Goal: Task Accomplishment & Management: Manage account settings

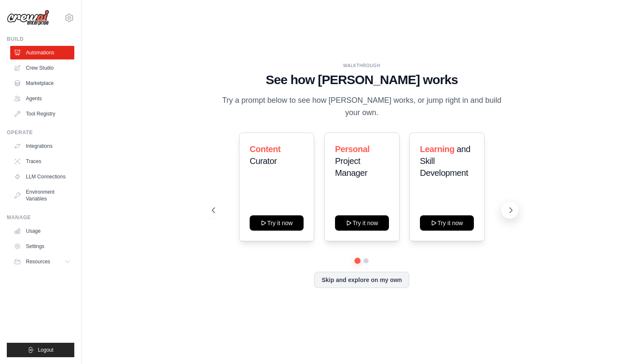
click at [510, 206] on icon at bounding box center [511, 210] width 8 height 8
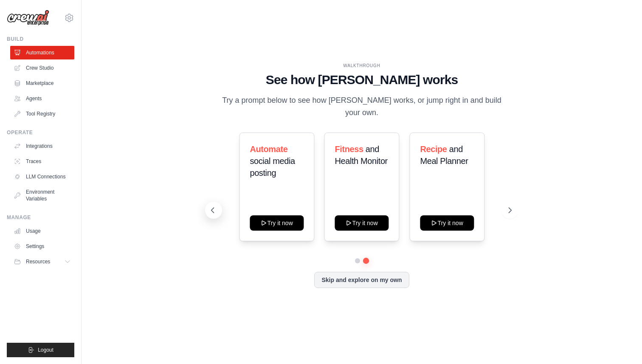
click at [215, 206] on icon at bounding box center [213, 210] width 8 height 8
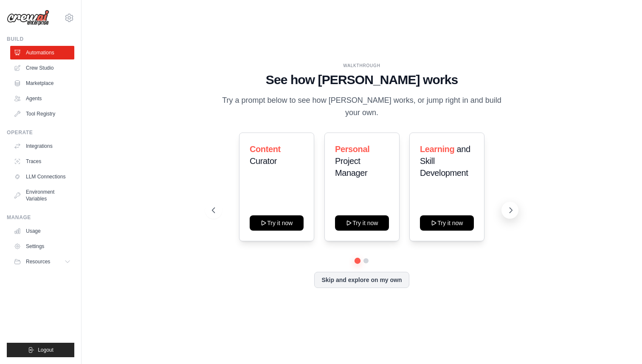
click at [509, 206] on icon at bounding box center [511, 210] width 8 height 8
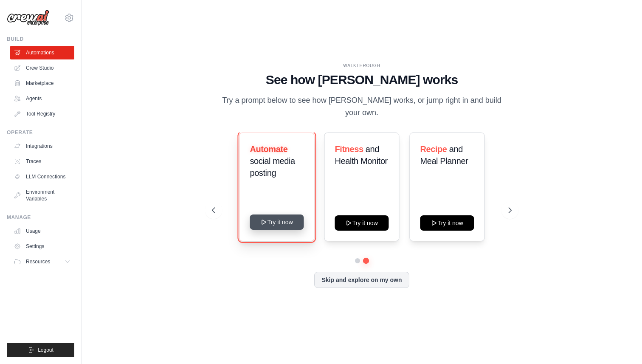
click at [277, 214] on button "Try it now" at bounding box center [277, 221] width 54 height 15
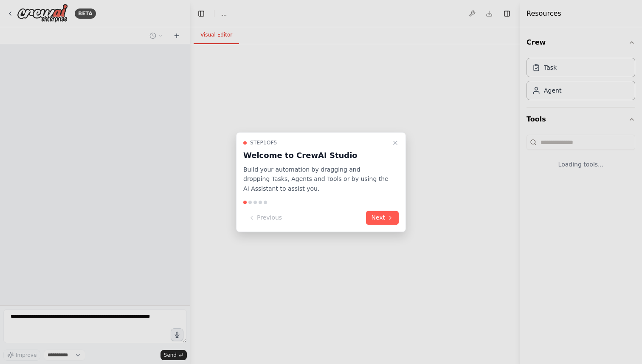
select select "****"
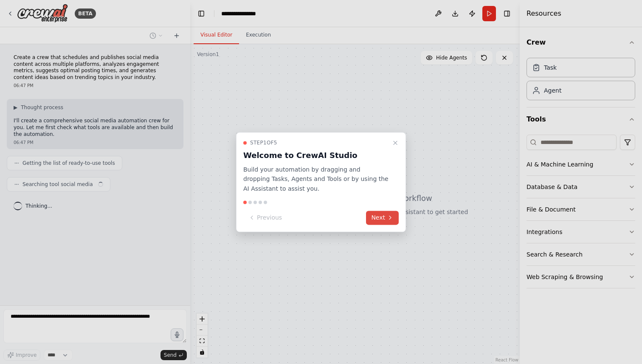
click at [386, 215] on button "Next" at bounding box center [382, 218] width 33 height 14
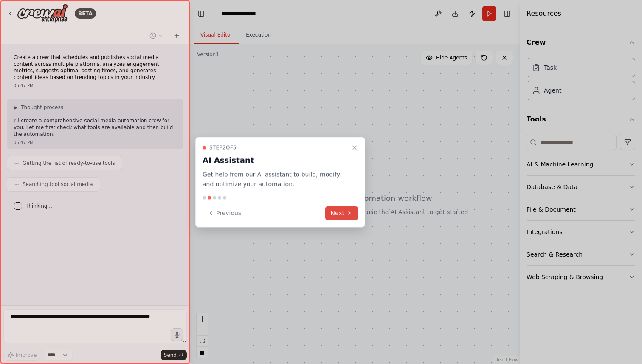
click at [347, 210] on icon at bounding box center [349, 213] width 7 height 7
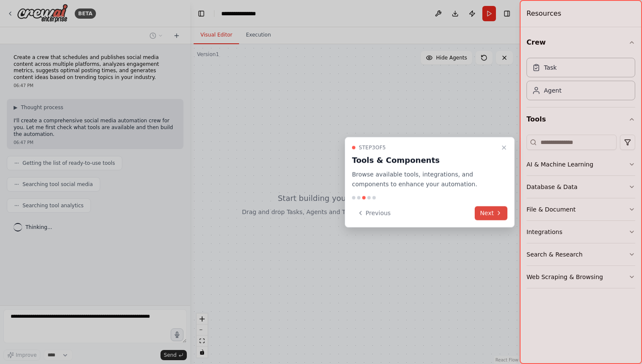
click at [494, 210] on button "Next" at bounding box center [491, 213] width 33 height 14
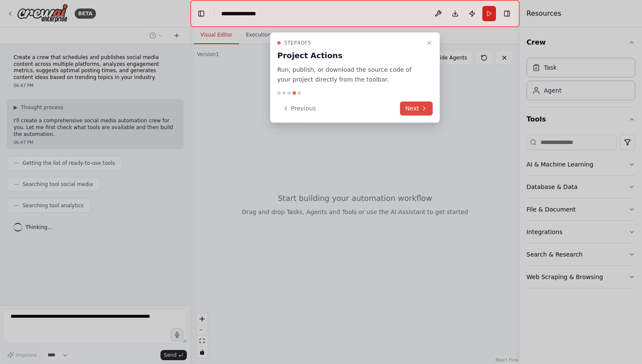
click at [415, 105] on button "Next" at bounding box center [416, 109] width 33 height 14
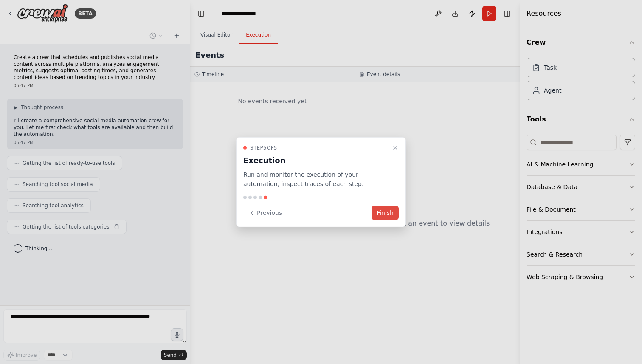
click at [386, 211] on button "Finish" at bounding box center [385, 213] width 27 height 14
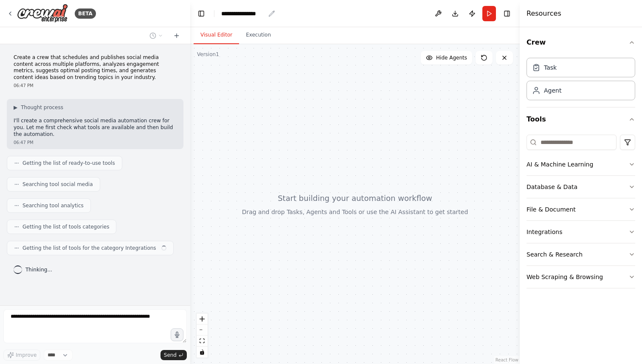
click at [260, 14] on div "**********" at bounding box center [243, 13] width 44 height 8
click at [260, 14] on div "**********" at bounding box center [253, 13] width 64 height 8
click at [282, 17] on div "**********" at bounding box center [253, 13] width 64 height 8
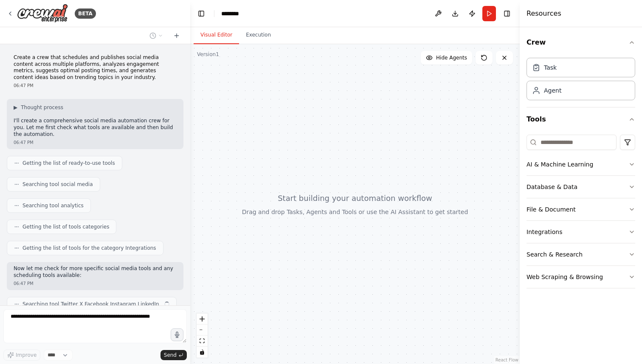
scroll to position [34, 0]
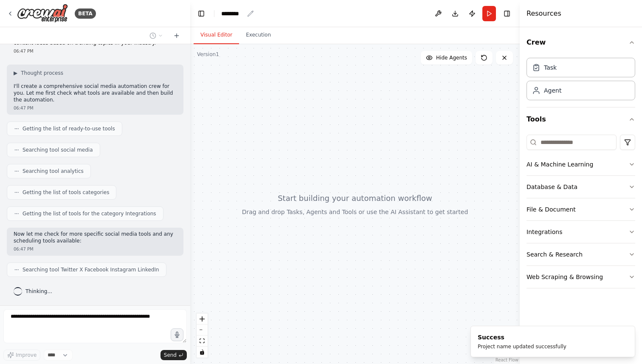
click at [236, 12] on div "********" at bounding box center [232, 13] width 23 height 8
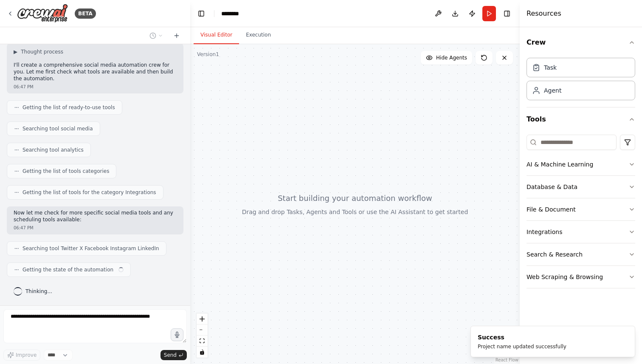
click at [248, 14] on div "********" at bounding box center [253, 13] width 64 height 8
click at [235, 15] on div "********" at bounding box center [253, 13] width 64 height 8
click at [250, 14] on div "********" at bounding box center [253, 13] width 64 height 8
click at [248, 14] on div "********" at bounding box center [253, 13] width 64 height 8
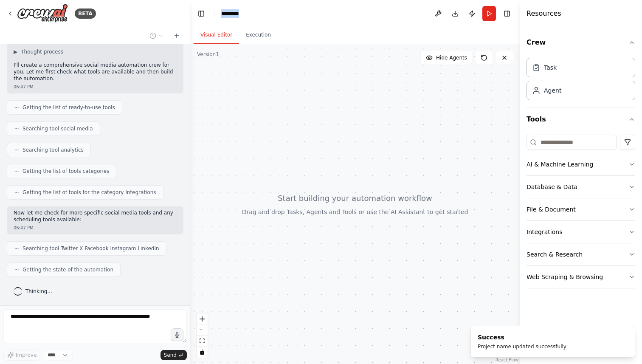
click at [248, 14] on div "********" at bounding box center [253, 13] width 64 height 8
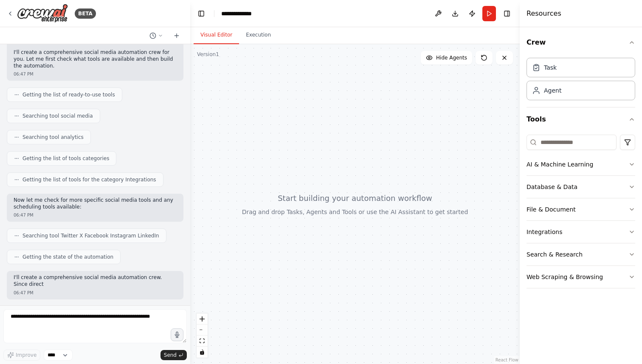
click at [294, 87] on div at bounding box center [355, 204] width 330 height 320
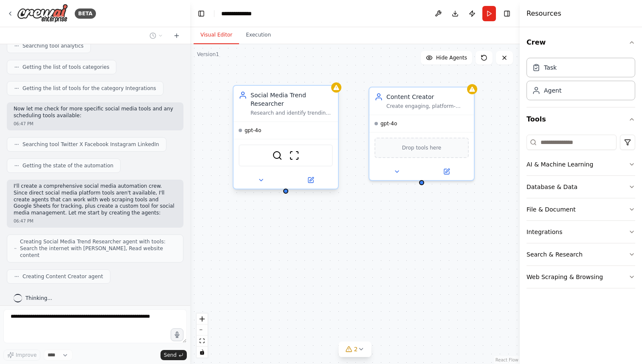
scroll to position [188, 0]
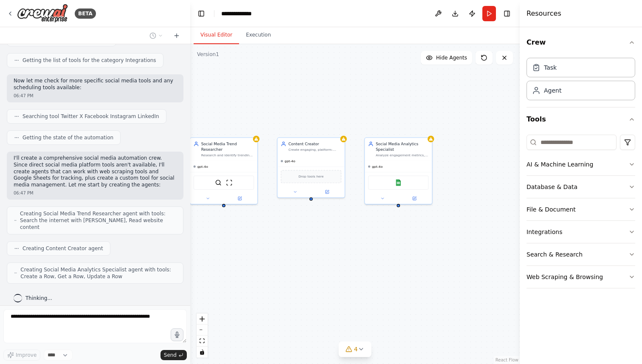
drag, startPoint x: 361, startPoint y: 121, endPoint x: 249, endPoint y: 96, distance: 115.2
click at [249, 96] on div "Social Media Trend Researcher Research and identify trending topics, hashtags, …" at bounding box center [355, 204] width 330 height 320
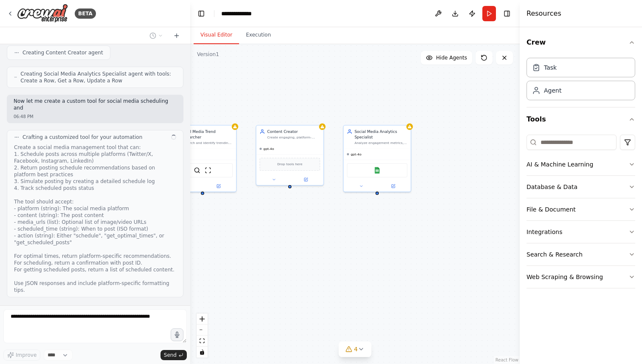
scroll to position [390, 0]
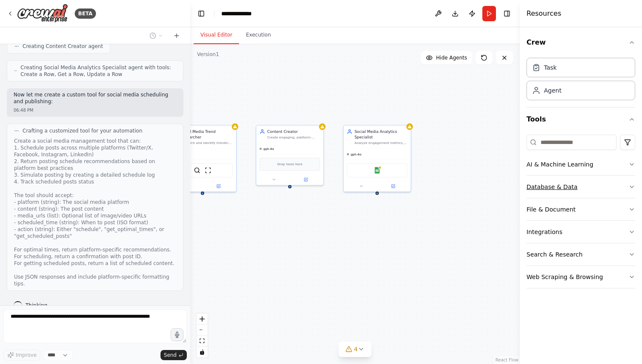
click at [629, 185] on icon "button" at bounding box center [632, 186] width 7 height 7
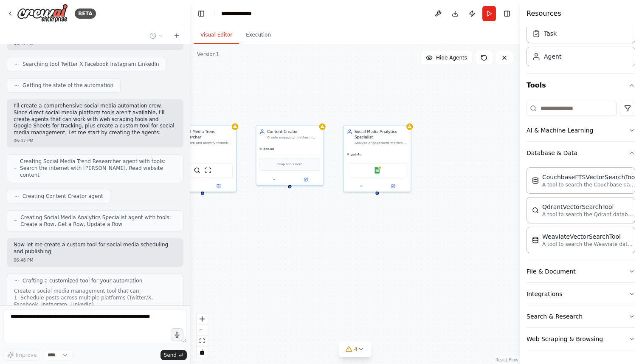
scroll to position [253, 0]
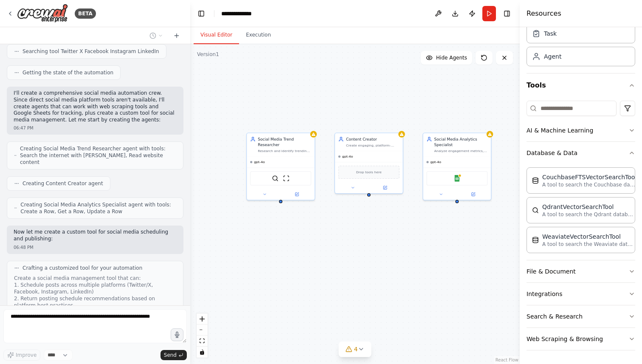
drag, startPoint x: 286, startPoint y: 230, endPoint x: 365, endPoint y: 238, distance: 79.5
click at [365, 238] on div "Social Media Trend Researcher Research and identify trending topics, hashtags, …" at bounding box center [355, 204] width 330 height 320
click at [282, 152] on div "Social Media Trend Researcher Research and identify trending topics, hashtags, …" at bounding box center [281, 143] width 68 height 23
click at [267, 195] on button at bounding box center [264, 193] width 31 height 7
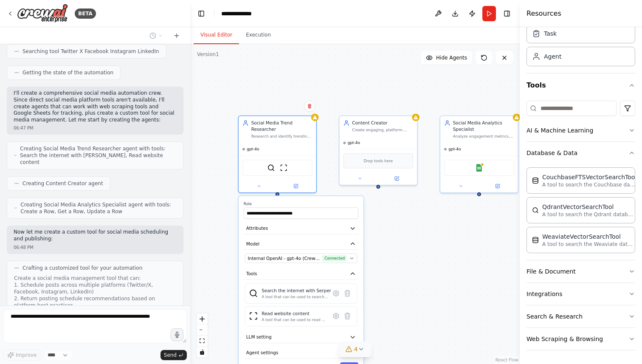
click at [363, 352] on icon at bounding box center [361, 349] width 7 height 7
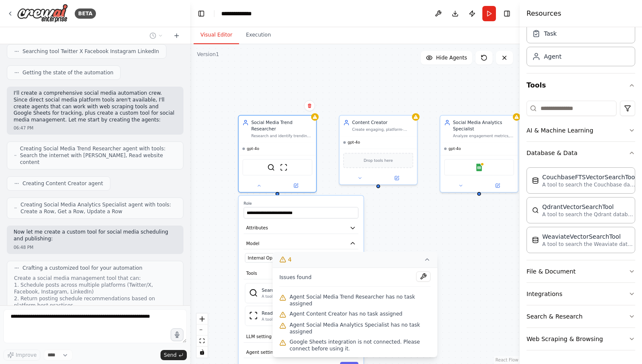
click at [389, 232] on div "**********" at bounding box center [355, 204] width 330 height 320
click at [426, 259] on icon at bounding box center [427, 259] width 7 height 7
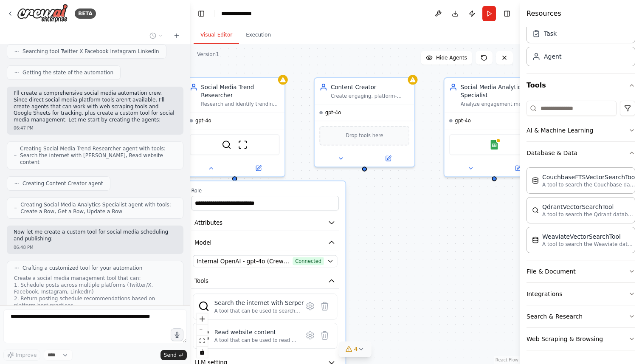
scroll to position [438, 0]
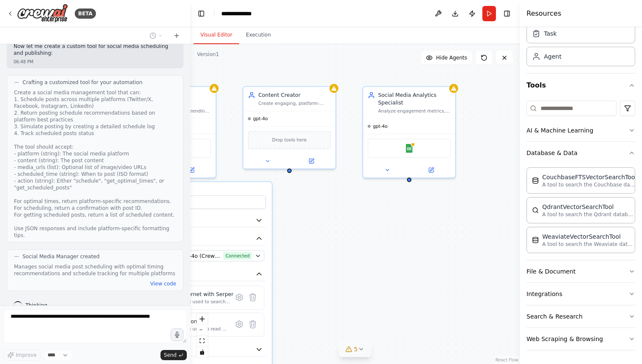
drag, startPoint x: 449, startPoint y: 237, endPoint x: 369, endPoint y: 233, distance: 80.0
click at [369, 233] on div "**********" at bounding box center [355, 204] width 330 height 320
click at [349, 231] on div "**********" at bounding box center [355, 204] width 330 height 320
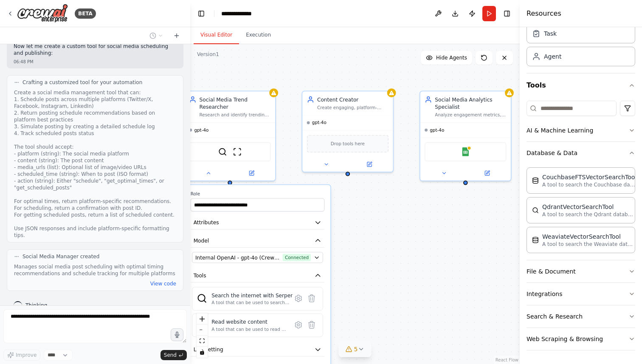
drag, startPoint x: 341, startPoint y: 233, endPoint x: 400, endPoint y: 235, distance: 58.6
click at [400, 235] on div "**********" at bounding box center [355, 204] width 330 height 320
click at [210, 175] on button at bounding box center [210, 171] width 42 height 9
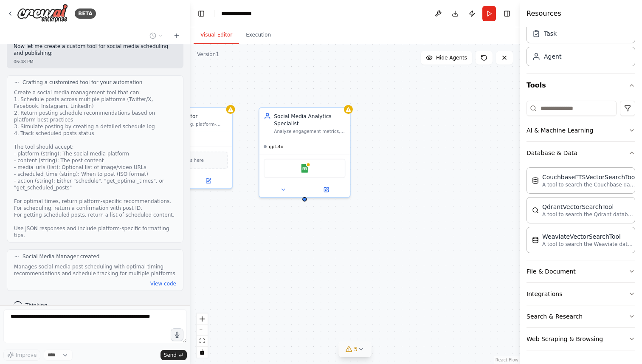
drag, startPoint x: 384, startPoint y: 234, endPoint x: 222, endPoint y: 251, distance: 163.6
click at [222, 251] on div "Social Media Trend Researcher Research and identify trending topics, hashtags, …" at bounding box center [355, 204] width 330 height 320
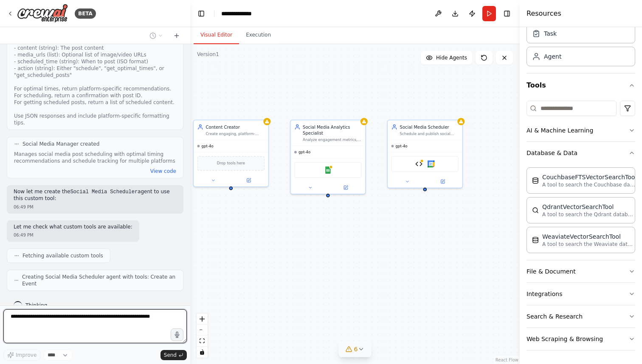
scroll to position [601, 0]
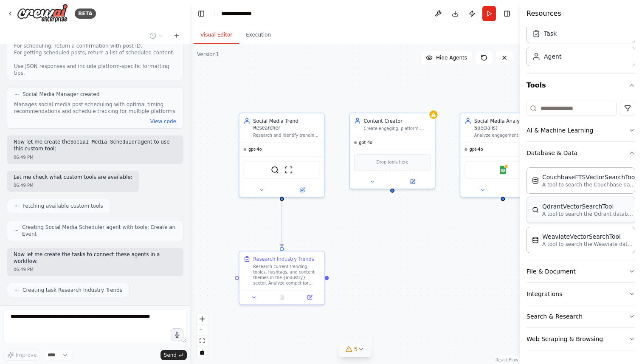
drag, startPoint x: 349, startPoint y: 208, endPoint x: 532, endPoint y: 213, distance: 183.1
click at [532, 213] on div "BETA Create a crew that schedules and publishes social media content across mul…" at bounding box center [321, 182] width 642 height 364
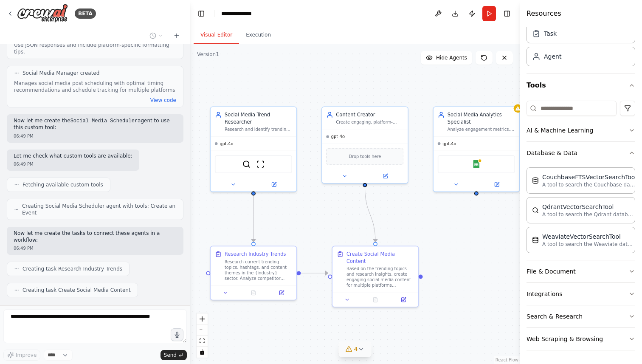
drag, startPoint x: 397, startPoint y: 84, endPoint x: 366, endPoint y: 79, distance: 31.0
click at [366, 79] on div ".deletable-edge-delete-btn { width: 20px; height: 20px; border: 0px solid #ffff…" at bounding box center [355, 204] width 330 height 320
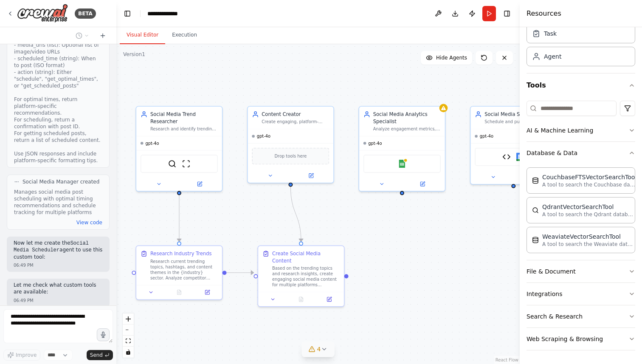
scroll to position [912, 0]
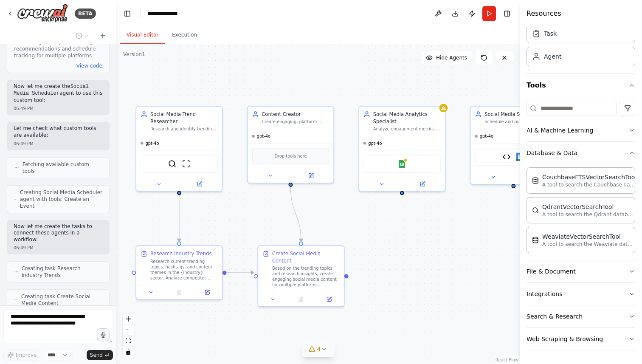
drag, startPoint x: 190, startPoint y: 54, endPoint x: 116, endPoint y: 53, distance: 73.5
click at [116, 53] on div "BETA Create a crew that schedules and publishes social media content across mul…" at bounding box center [321, 182] width 642 height 364
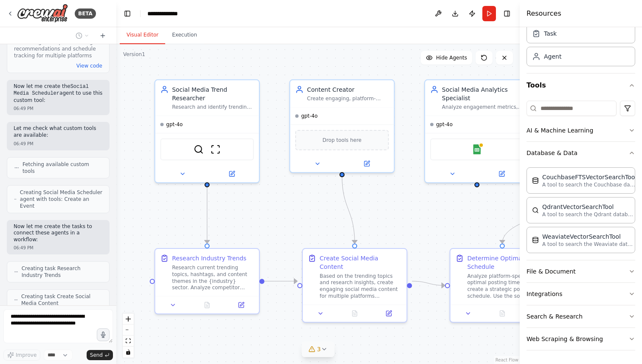
drag, startPoint x: 366, startPoint y: 228, endPoint x: 420, endPoint y: 217, distance: 56.0
click at [420, 217] on div ".deletable-edge-delete-btn { width: 20px; height: 20px; border: 0px solid #ffff…" at bounding box center [317, 204] width 403 height 320
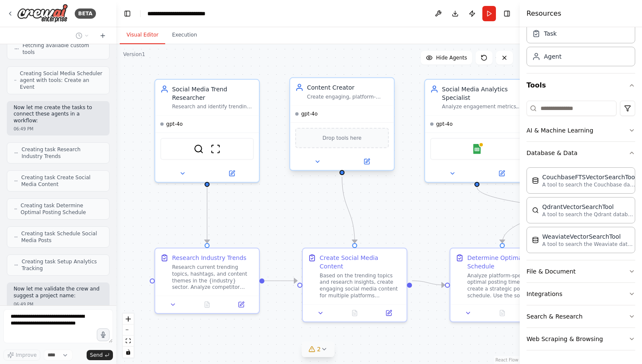
scroll to position [1059, 0]
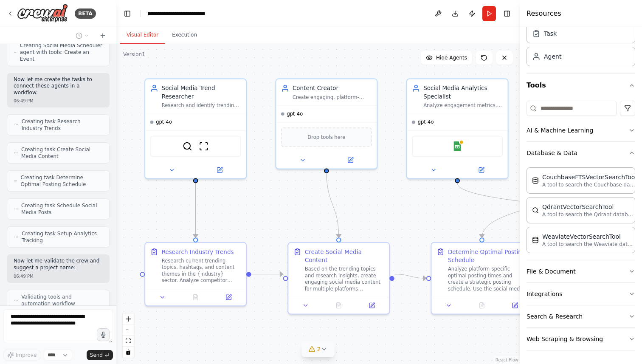
drag, startPoint x: 403, startPoint y: 192, endPoint x: 384, endPoint y: 187, distance: 19.2
click at [384, 188] on div ".deletable-edge-delete-btn { width: 20px; height: 20px; border: 0px solid #ffff…" at bounding box center [317, 204] width 403 height 320
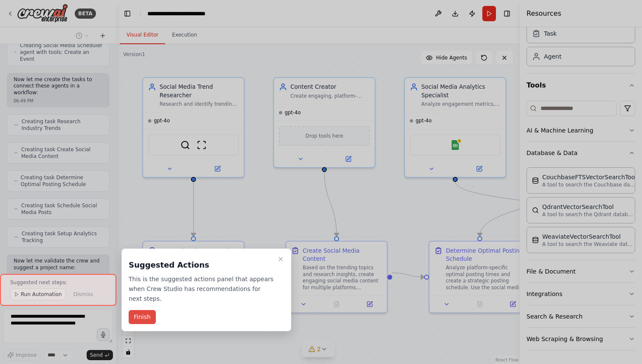
click at [145, 318] on button "Finish" at bounding box center [142, 317] width 27 height 14
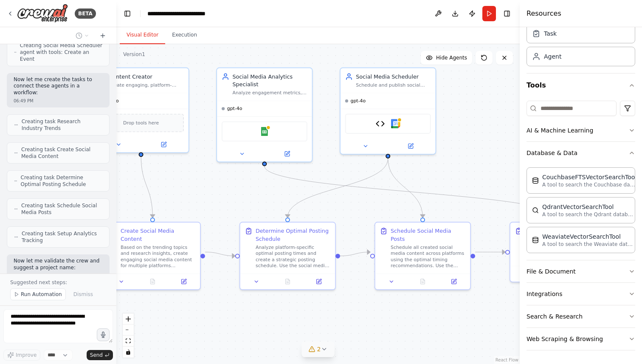
drag, startPoint x: 406, startPoint y: 198, endPoint x: 192, endPoint y: 178, distance: 214.9
click at [192, 178] on div ".deletable-edge-delete-btn { width: 20px; height: 20px; border: 0px solid #ffff…" at bounding box center [317, 204] width 403 height 320
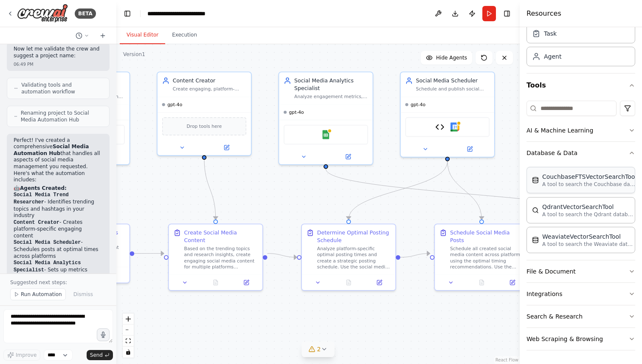
drag, startPoint x: 434, startPoint y: 175, endPoint x: 529, endPoint y: 181, distance: 94.5
click at [529, 181] on div "BETA Create a crew that schedules and publishes social media content across mul…" at bounding box center [321, 182] width 642 height 364
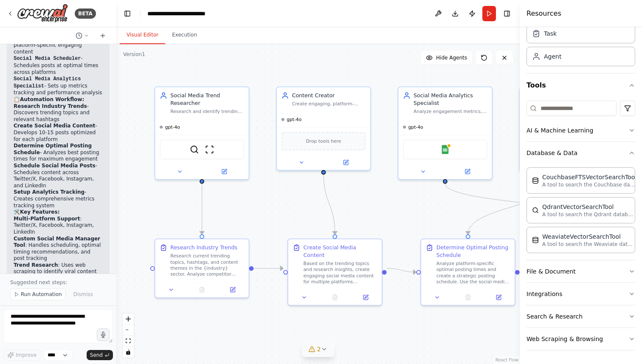
drag, startPoint x: 277, startPoint y: 192, endPoint x: 391, endPoint y: 206, distance: 114.4
click at [391, 206] on div ".deletable-edge-delete-btn { width: 20px; height: 20px; border: 0px solid #ffff…" at bounding box center [317, 204] width 403 height 320
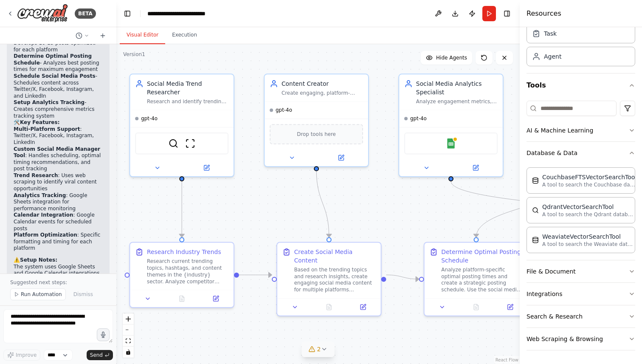
scroll to position [1552, 0]
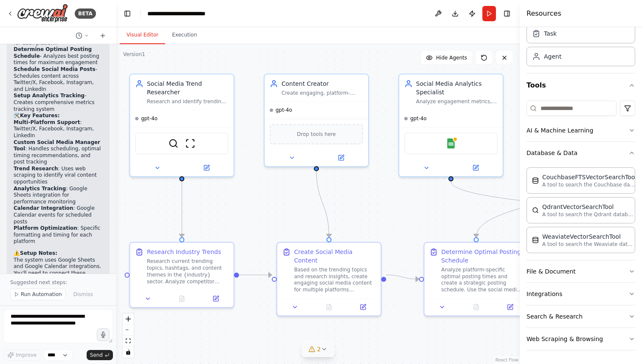
click at [270, 16] on header "**********" at bounding box center [317, 13] width 403 height 27
click at [188, 260] on div "Research current trending topics, hashtags, and content themes in the {industry…" at bounding box center [188, 269] width 82 height 27
click at [208, 166] on icon at bounding box center [206, 166] width 5 height 5
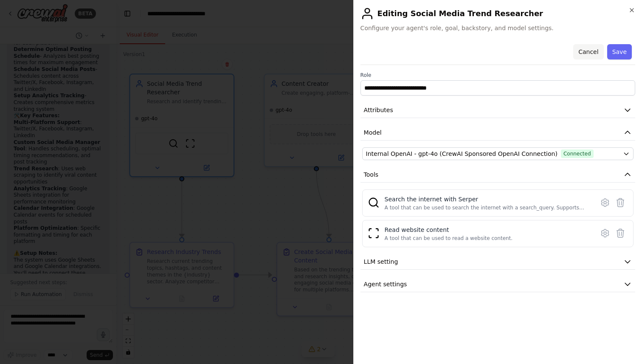
click at [595, 50] on button "Cancel" at bounding box center [588, 51] width 30 height 15
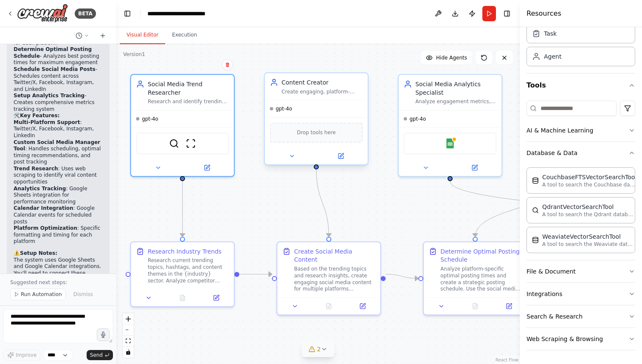
click at [310, 133] on span "Drop tools here" at bounding box center [316, 132] width 39 height 8
click at [175, 105] on div "Social Media Trend Researcher Research and identify trending topics, hashtags, …" at bounding box center [182, 90] width 103 height 35
click at [169, 93] on div "Social Media Trend Researcher" at bounding box center [188, 86] width 81 height 17
click at [509, 12] on button "Toggle Right Sidebar" at bounding box center [507, 14] width 12 height 12
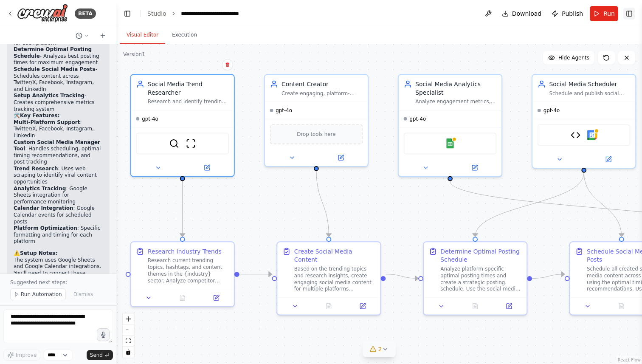
click at [630, 13] on button "Toggle Right Sidebar" at bounding box center [629, 14] width 12 height 12
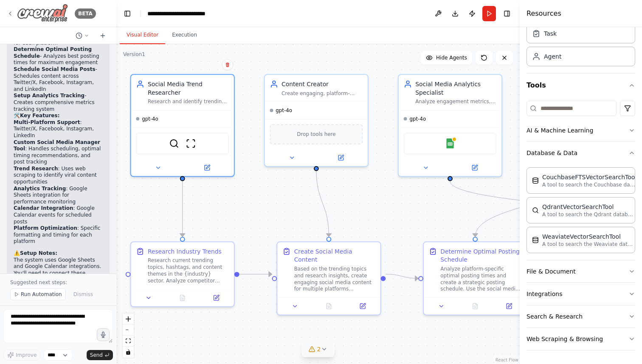
click at [15, 11] on div "BETA" at bounding box center [51, 13] width 89 height 19
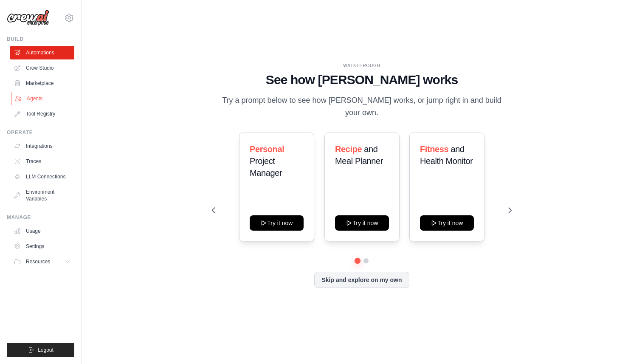
click at [37, 96] on link "Agents" at bounding box center [43, 99] width 64 height 14
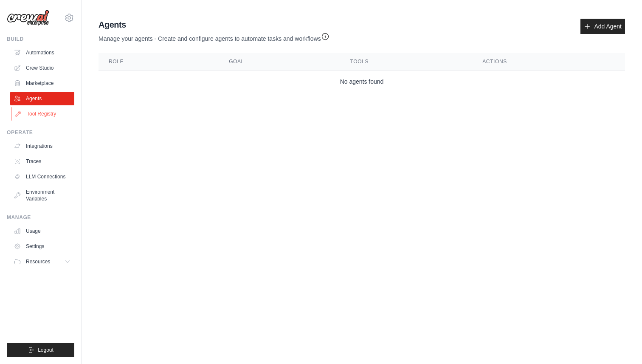
click at [51, 116] on link "Tool Registry" at bounding box center [43, 114] width 64 height 14
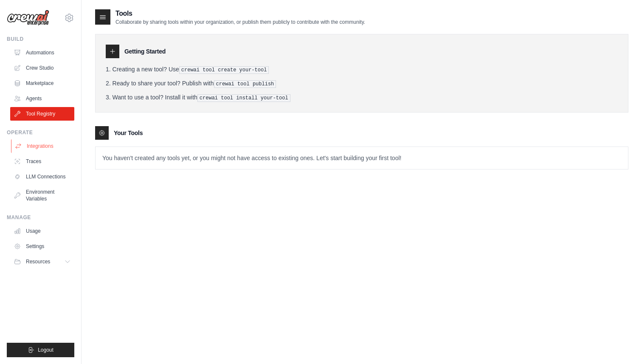
click at [43, 148] on link "Integrations" at bounding box center [43, 146] width 64 height 14
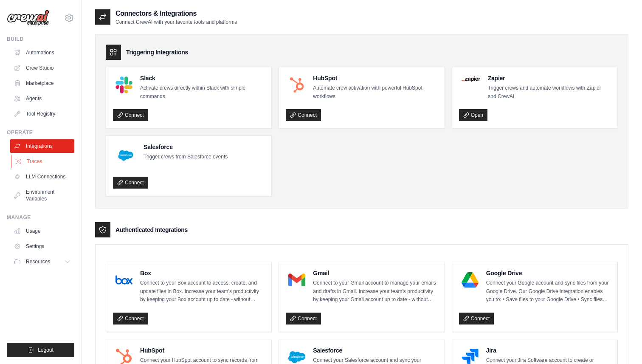
click at [37, 164] on link "Traces" at bounding box center [43, 162] width 64 height 14
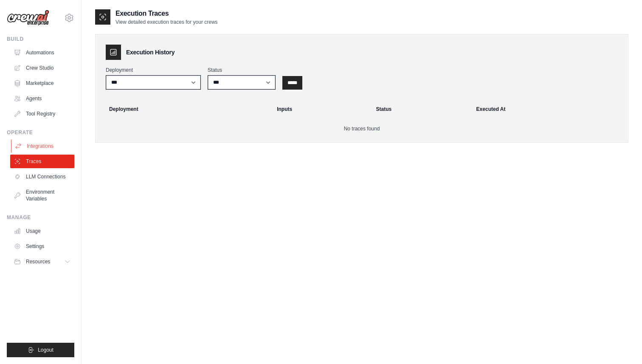
click at [42, 144] on link "Integrations" at bounding box center [43, 146] width 64 height 14
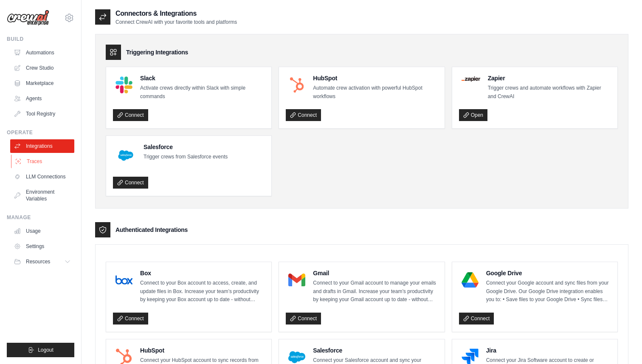
click at [37, 160] on link "Traces" at bounding box center [43, 162] width 64 height 14
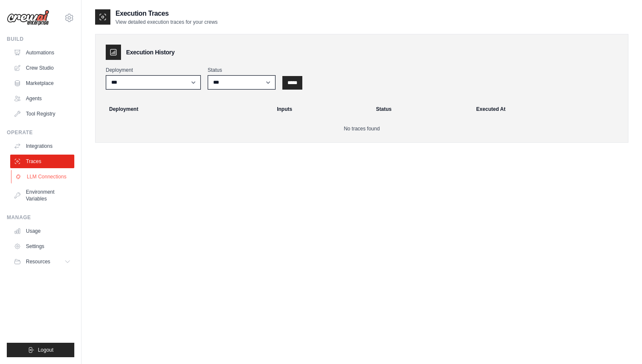
click at [52, 178] on link "LLM Connections" at bounding box center [43, 177] width 64 height 14
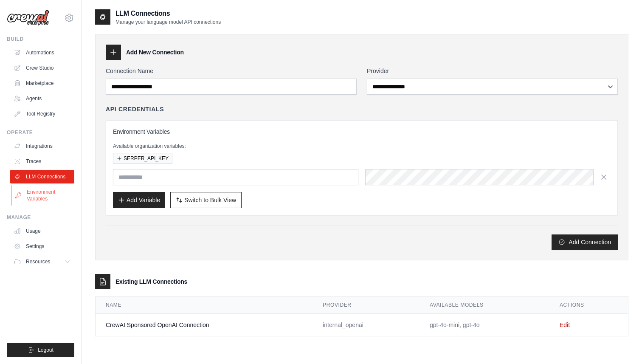
click at [44, 193] on link "Environment Variables" at bounding box center [43, 195] width 64 height 20
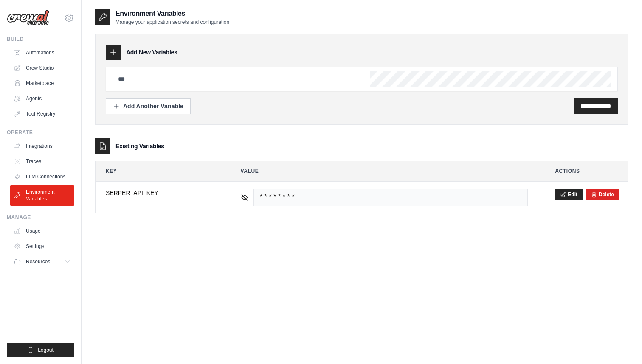
click at [44, 19] on img at bounding box center [28, 18] width 42 height 16
click at [39, 19] on img at bounding box center [28, 18] width 42 height 16
click at [46, 247] on link "Settings" at bounding box center [43, 247] width 64 height 14
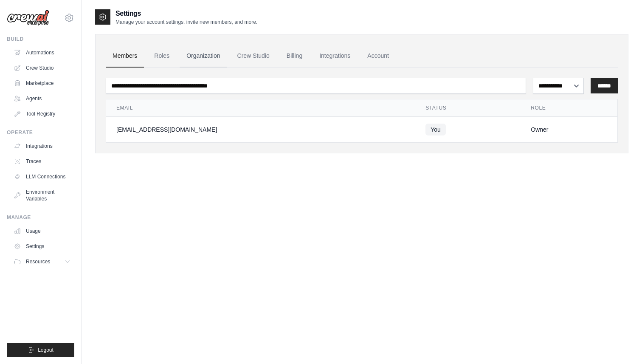
click at [211, 57] on link "Organization" at bounding box center [203, 56] width 47 height 23
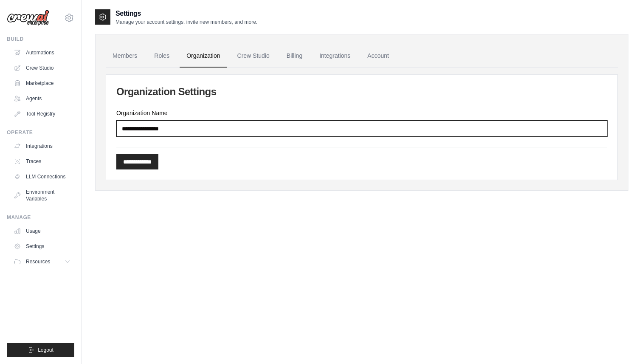
click at [195, 128] on input "Organization Name" at bounding box center [361, 129] width 491 height 16
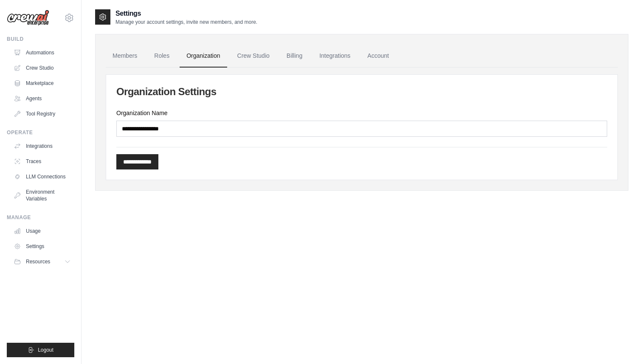
click at [39, 19] on img at bounding box center [28, 18] width 42 height 16
